Goal: Task Accomplishment & Management: Use online tool/utility

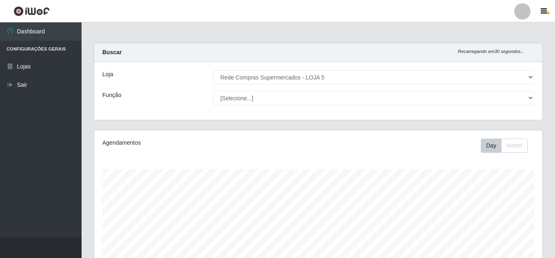
select select "397"
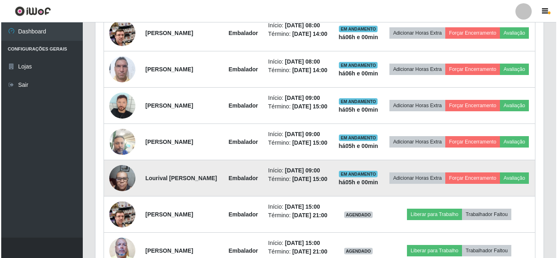
scroll to position [291, 0]
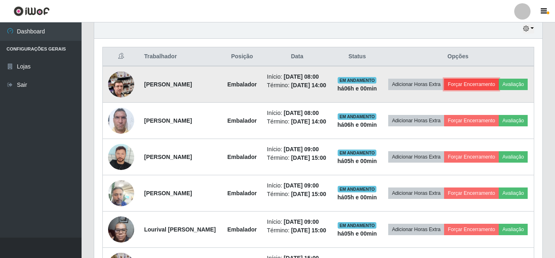
click at [499, 84] on button "Forçar Encerramento" at bounding box center [471, 84] width 55 height 11
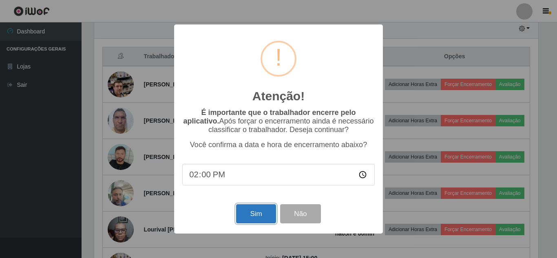
click at [260, 214] on button "Sim" at bounding box center [256, 213] width 40 height 19
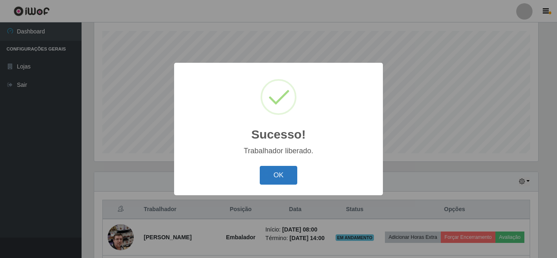
click at [277, 178] on button "OK" at bounding box center [279, 175] width 38 height 19
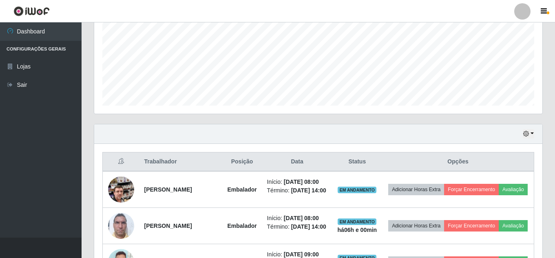
scroll to position [261, 0]
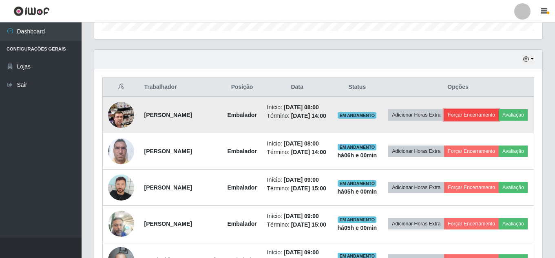
click at [493, 118] on button "Forçar Encerramento" at bounding box center [471, 114] width 55 height 11
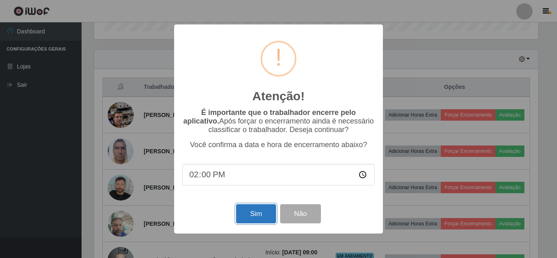
click at [253, 217] on button "Sim" at bounding box center [256, 213] width 40 height 19
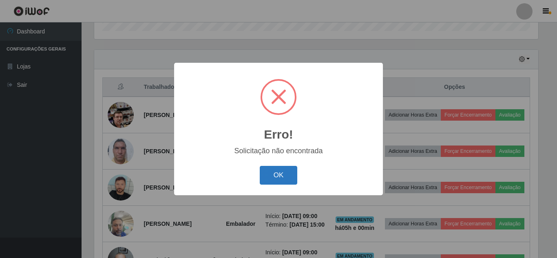
click at [290, 175] on button "OK" at bounding box center [279, 175] width 38 height 19
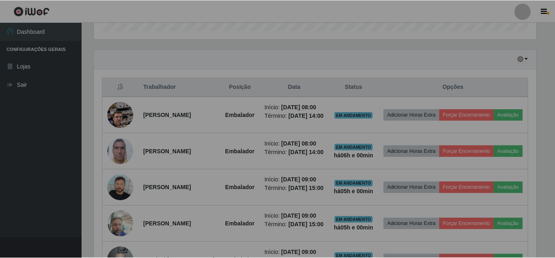
scroll to position [169, 449]
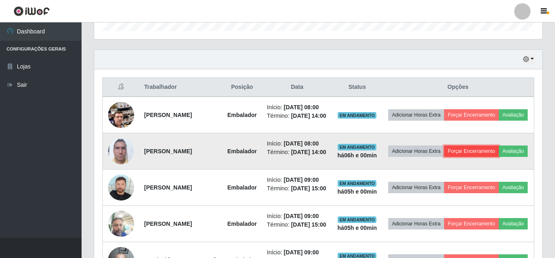
click at [489, 157] on button "Forçar Encerramento" at bounding box center [471, 151] width 55 height 11
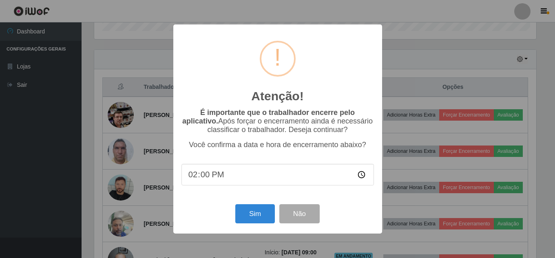
scroll to position [169, 444]
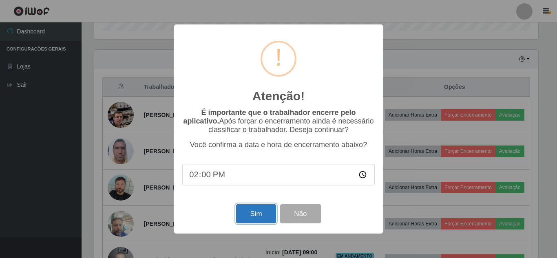
click at [260, 211] on button "Sim" at bounding box center [256, 213] width 40 height 19
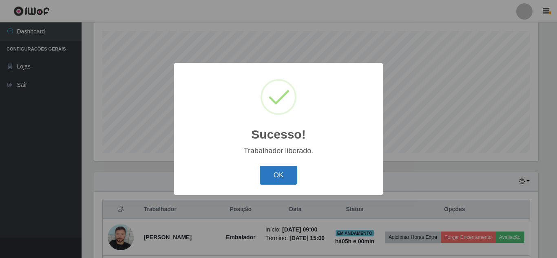
click at [280, 177] on button "OK" at bounding box center [279, 175] width 38 height 19
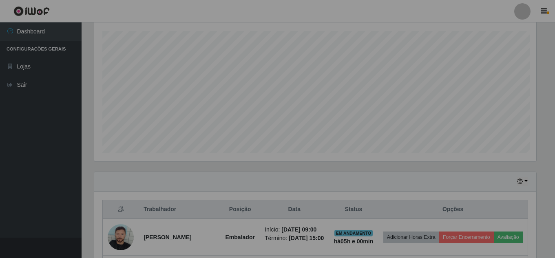
scroll to position [0, 0]
